Goal: Transaction & Acquisition: Purchase product/service

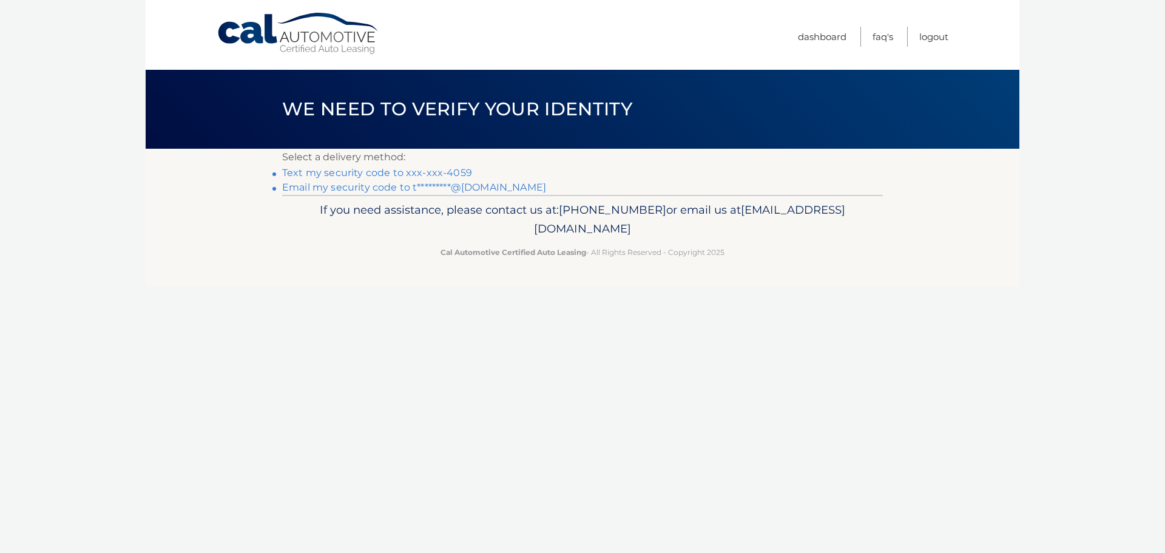
click at [419, 177] on link "Text my security code to xxx-xxx-4059" at bounding box center [377, 173] width 190 height 12
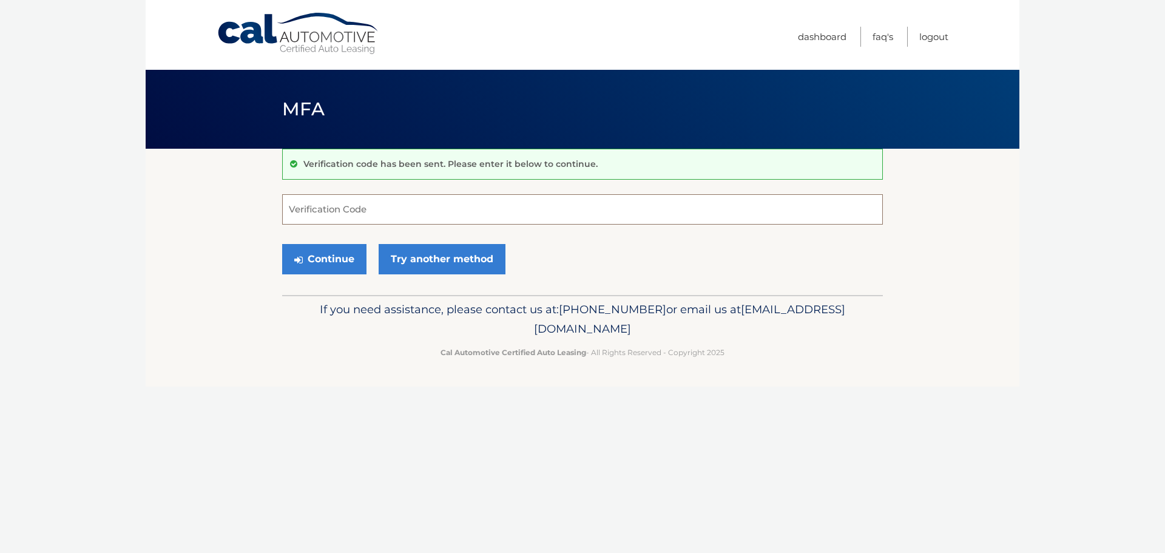
click at [390, 209] on input "Verification Code" at bounding box center [582, 209] width 601 height 30
type input "402453"
click at [323, 257] on button "Continue" at bounding box center [324, 259] width 84 height 30
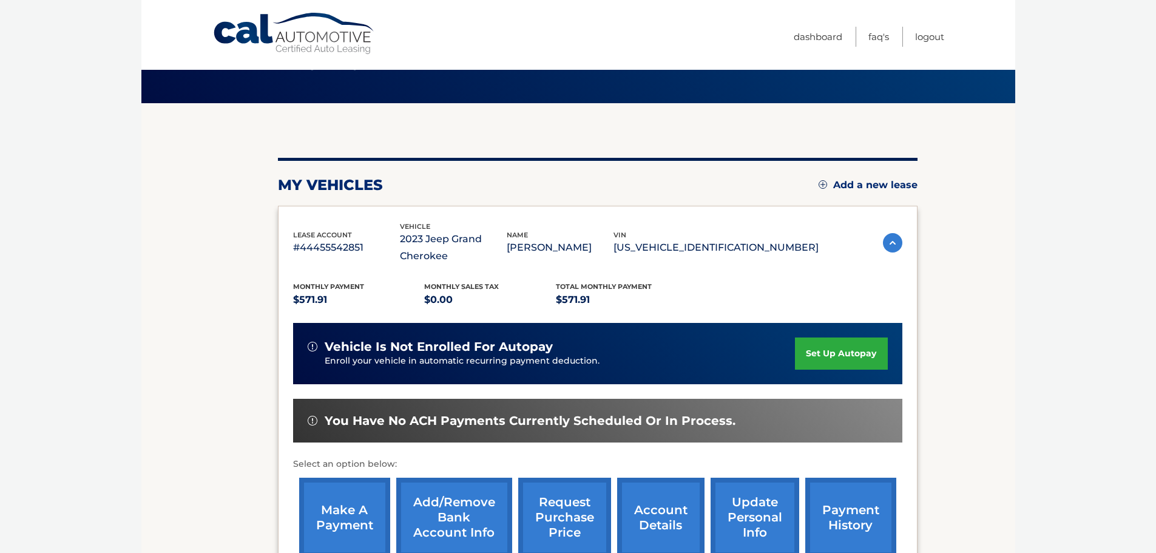
scroll to position [121, 0]
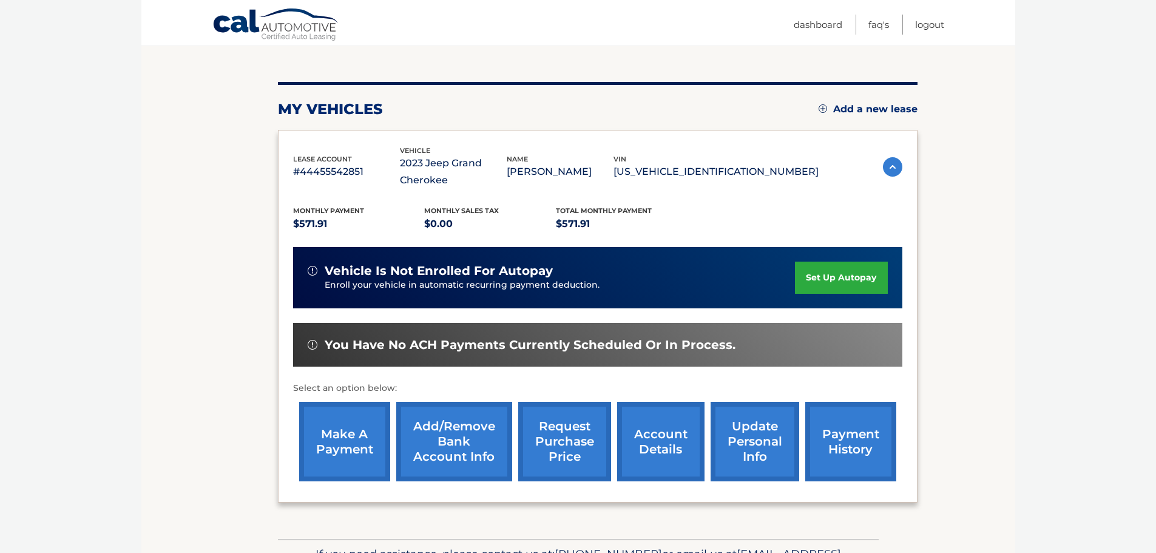
click at [334, 444] on link "make a payment" at bounding box center [344, 441] width 91 height 79
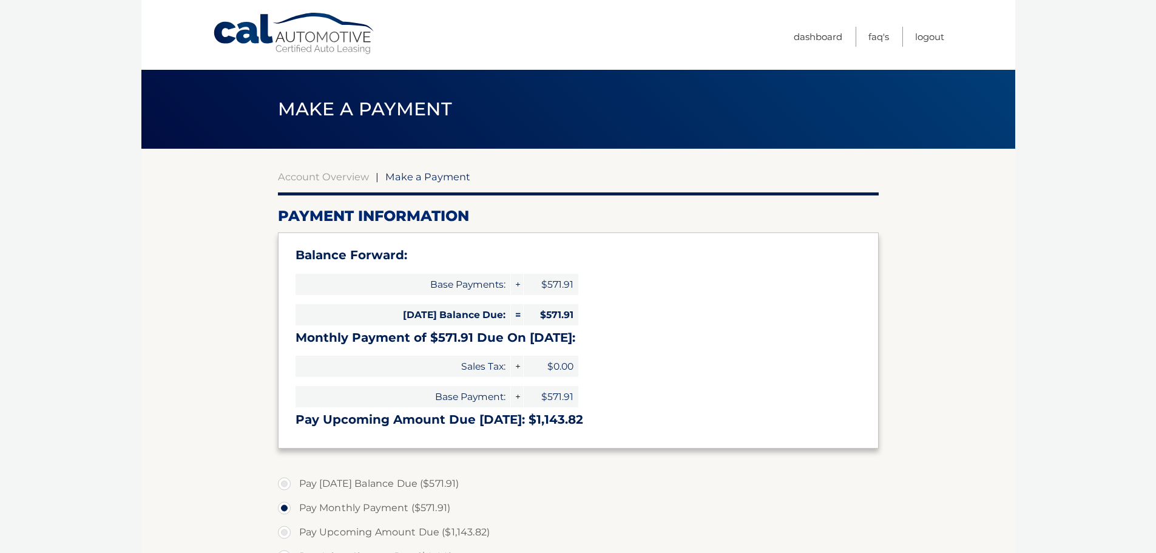
select select "ZjhmM2M5MzMtOTIwOC00MWMxLWJiZmQtNTJlOTMyMDE1MjY2"
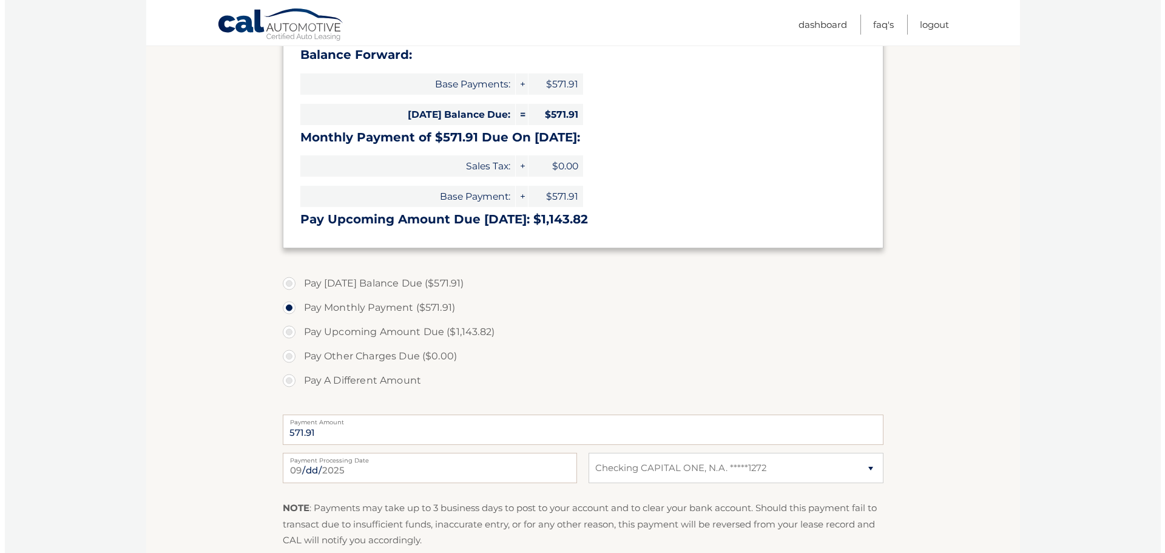
scroll to position [303, 0]
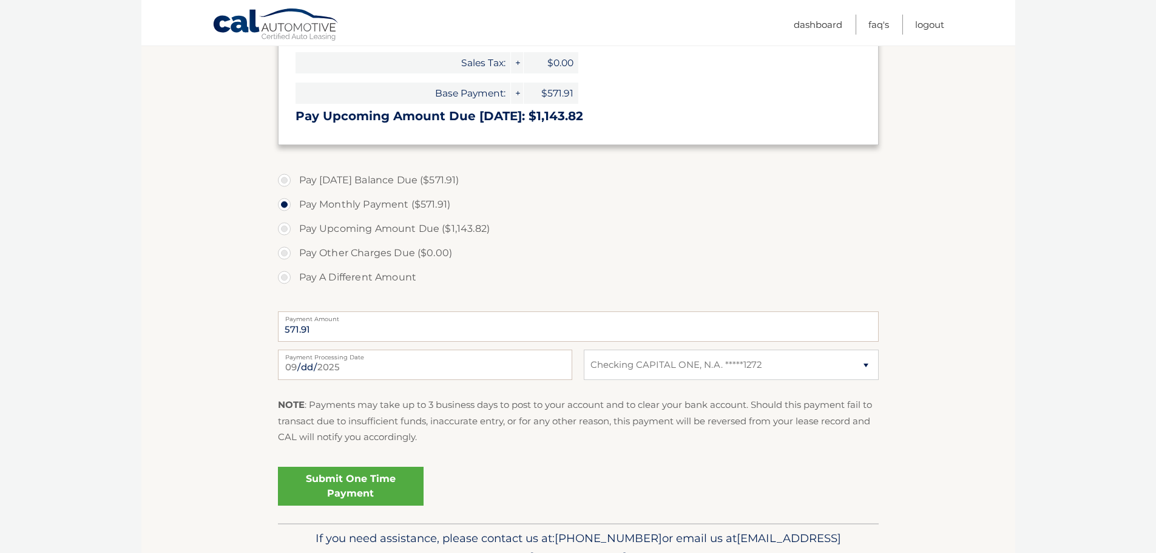
click at [385, 493] on link "Submit One Time Payment" at bounding box center [351, 486] width 146 height 39
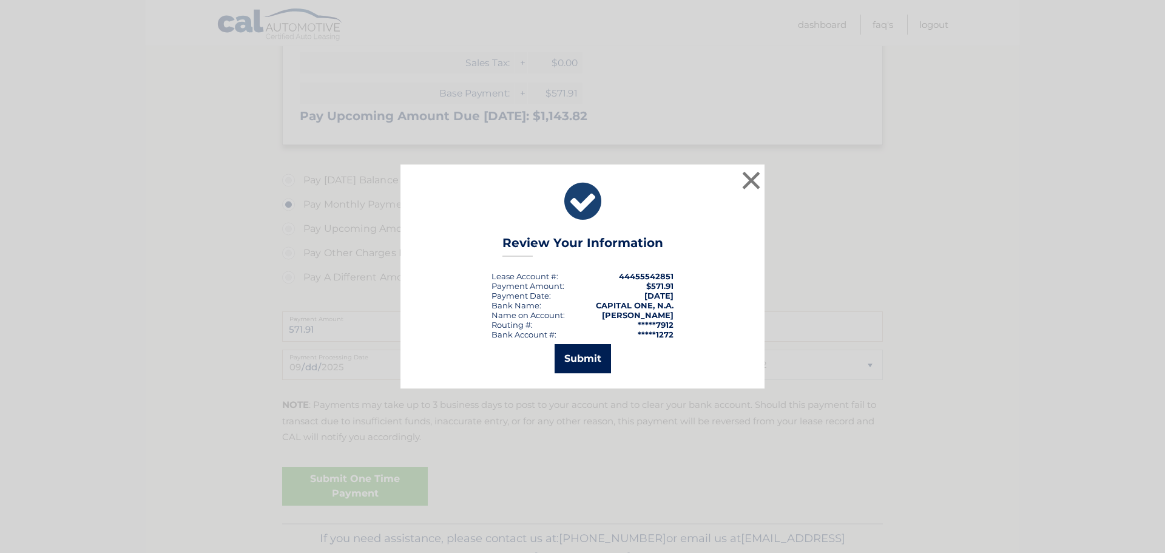
click at [587, 357] on button "Submit" at bounding box center [583, 358] width 56 height 29
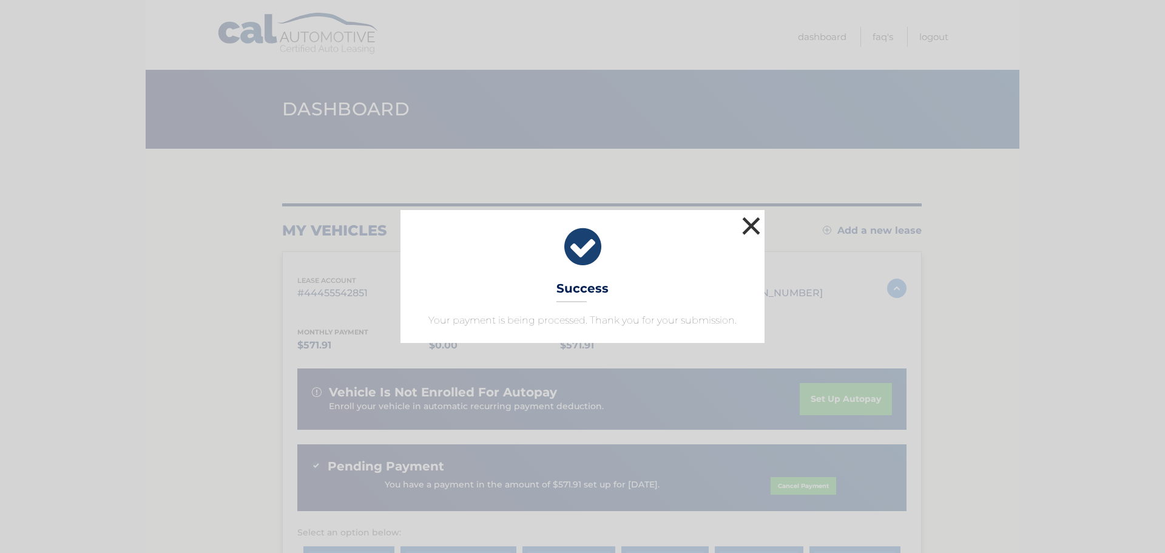
click at [754, 230] on button "×" at bounding box center [751, 226] width 24 height 24
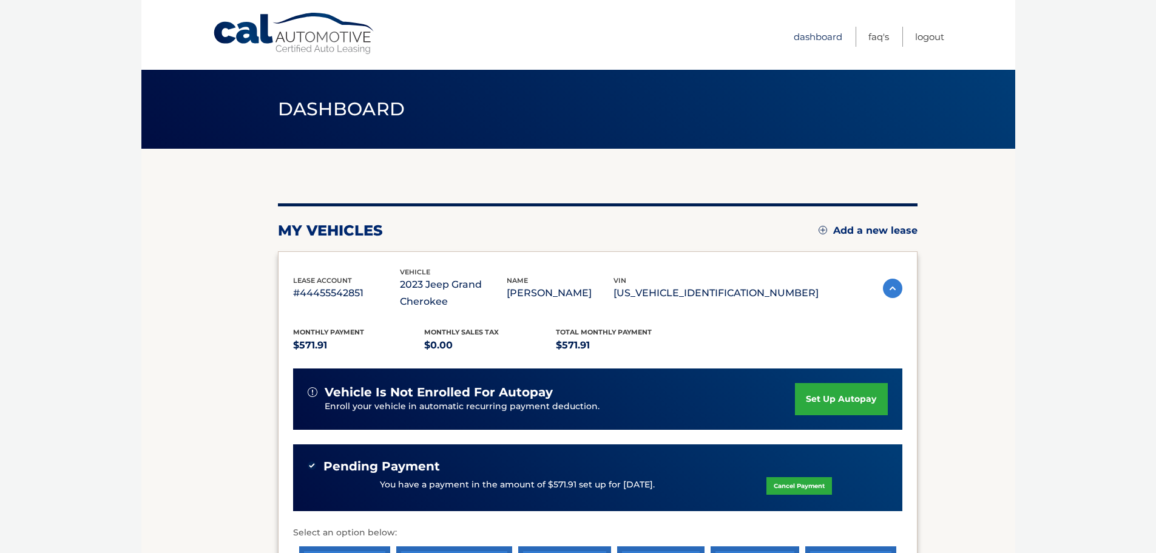
click at [821, 39] on link "Dashboard" at bounding box center [818, 37] width 49 height 20
click at [928, 40] on link "Logout" at bounding box center [929, 37] width 29 height 20
